Goal: Navigation & Orientation: Find specific page/section

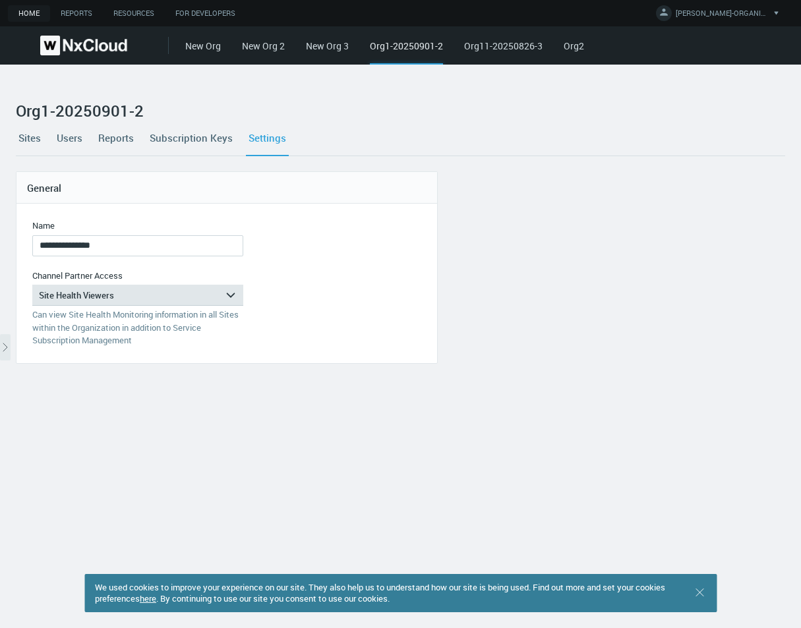
click at [32, 138] on link "Sites" at bounding box center [30, 138] width 28 height 36
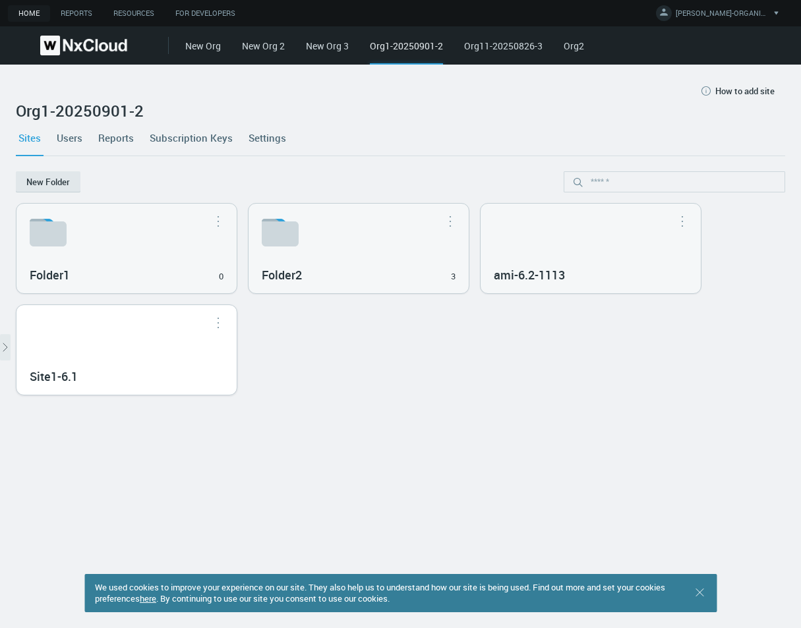
click at [67, 348] on div "Site1-6.1" at bounding box center [126, 350] width 220 height 90
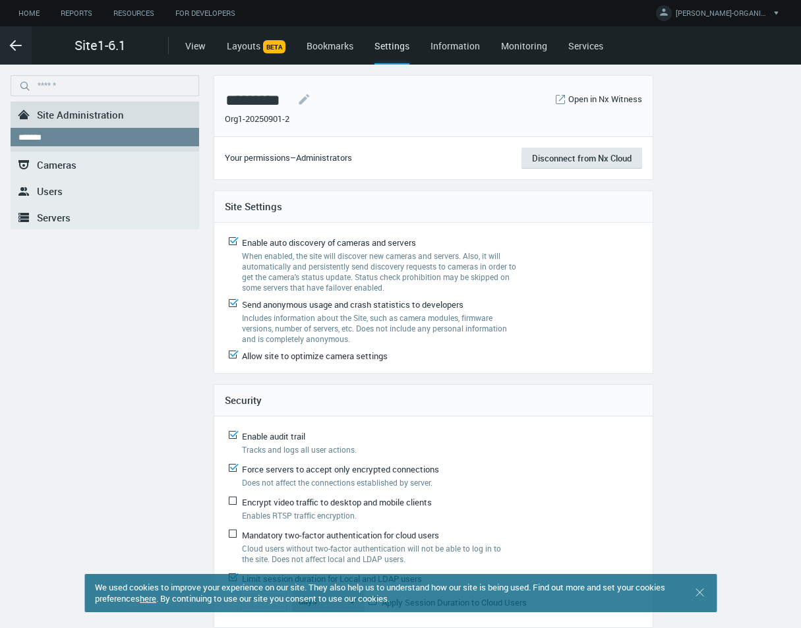
click at [57, 190] on span "Users" at bounding box center [50, 191] width 26 height 13
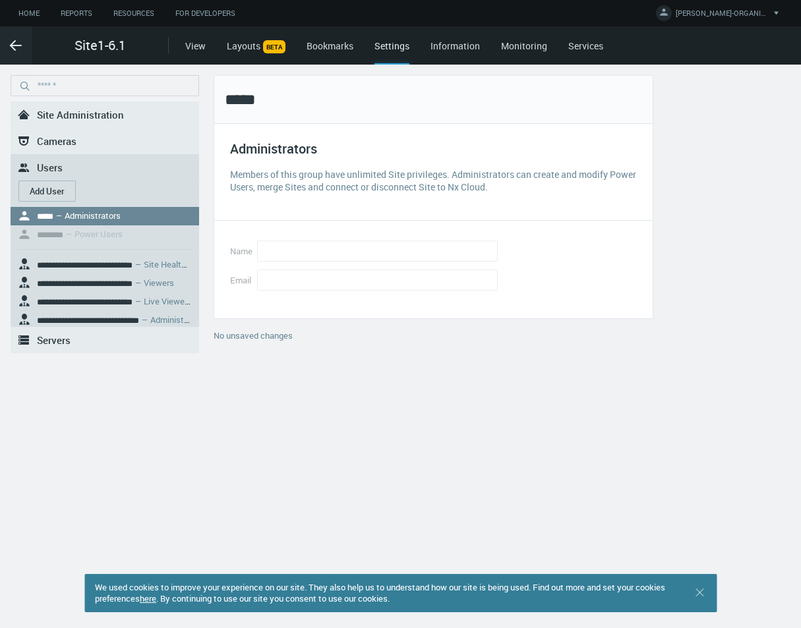
click at [59, 111] on span "Site Administration" at bounding box center [80, 114] width 87 height 13
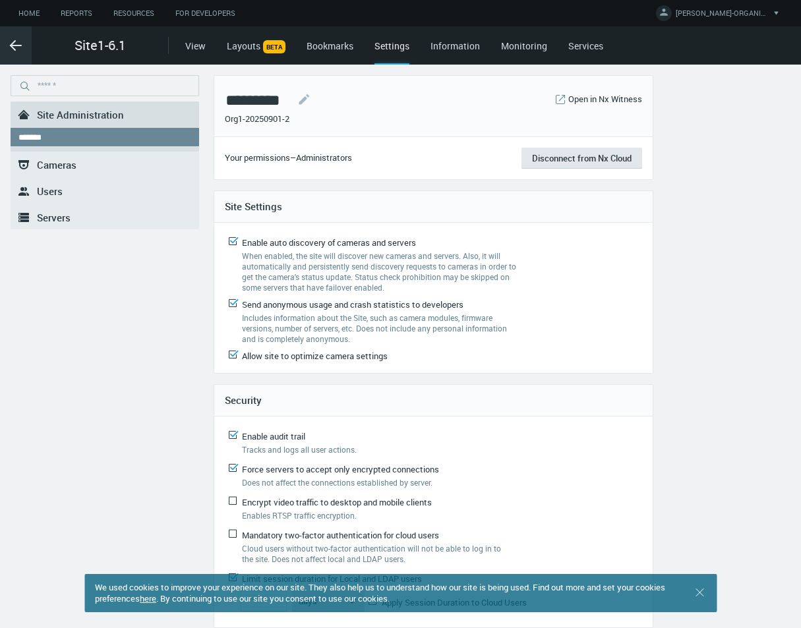
click at [11, 48] on icon ".arrow {fill-rule:evenodd;clip-rule:evenodd;fill:none;stroke:var(--btn-arrow-co…" at bounding box center [16, 46] width 16 height 16
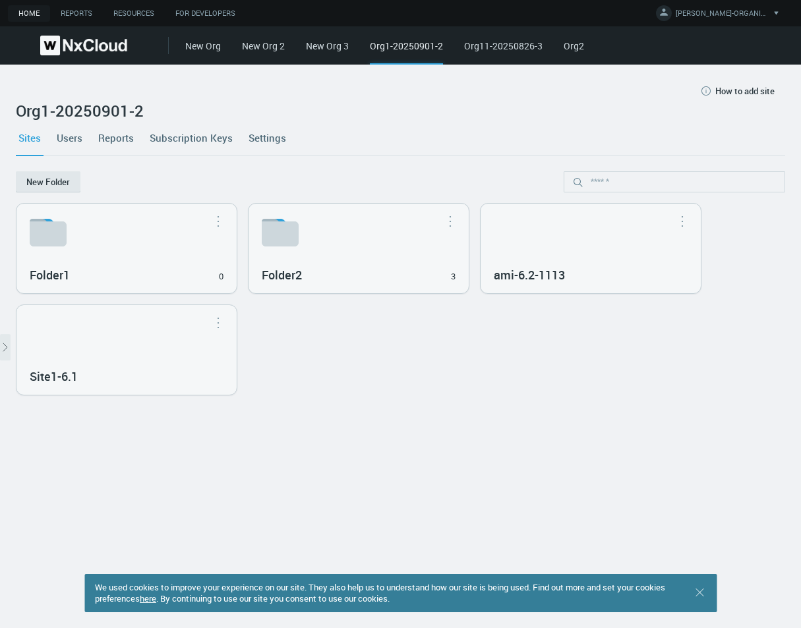
drag, startPoint x: 369, startPoint y: 44, endPoint x: 439, endPoint y: 44, distance: 69.9
click at [439, 44] on div "Org1-20250901-2" at bounding box center [406, 52] width 73 height 26
drag, startPoint x: 184, startPoint y: 357, endPoint x: 190, endPoint y: 356, distance: 6.7
click at [184, 357] on div "Site1-6.1" at bounding box center [126, 350] width 220 height 90
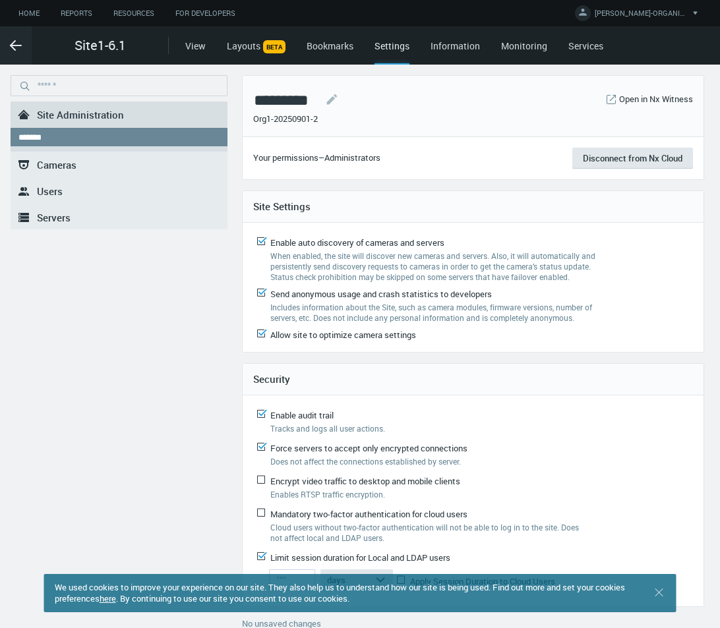
scroll to position [11, 0]
